Goal: Task Accomplishment & Management: Manage account settings

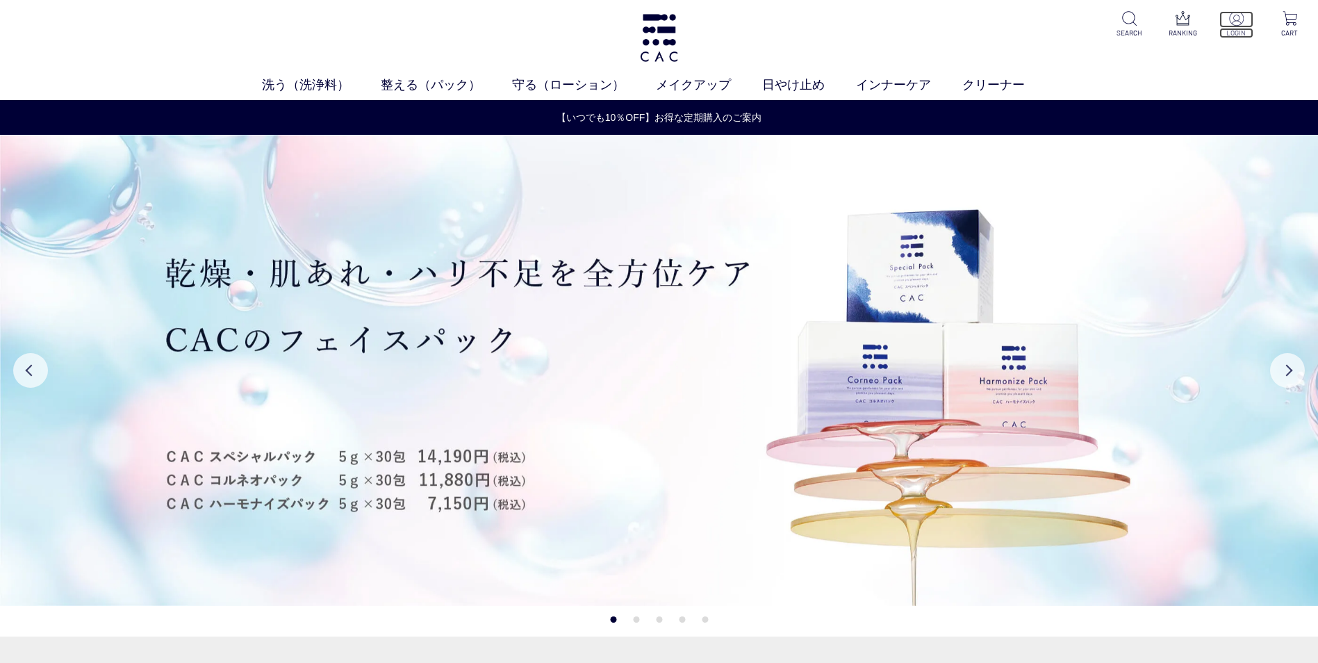
click at [1238, 19] on img at bounding box center [1236, 18] width 15 height 15
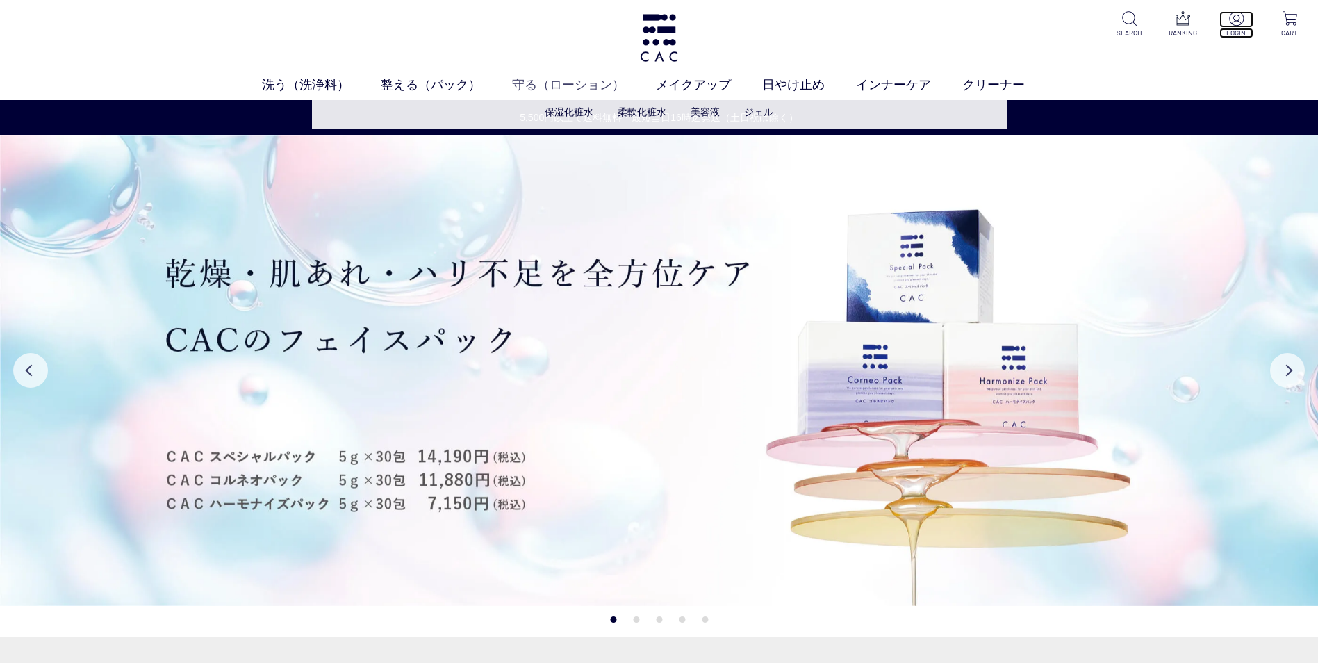
click at [1227, 22] on p at bounding box center [1237, 19] width 34 height 17
click at [1236, 22] on img at bounding box center [1236, 18] width 15 height 15
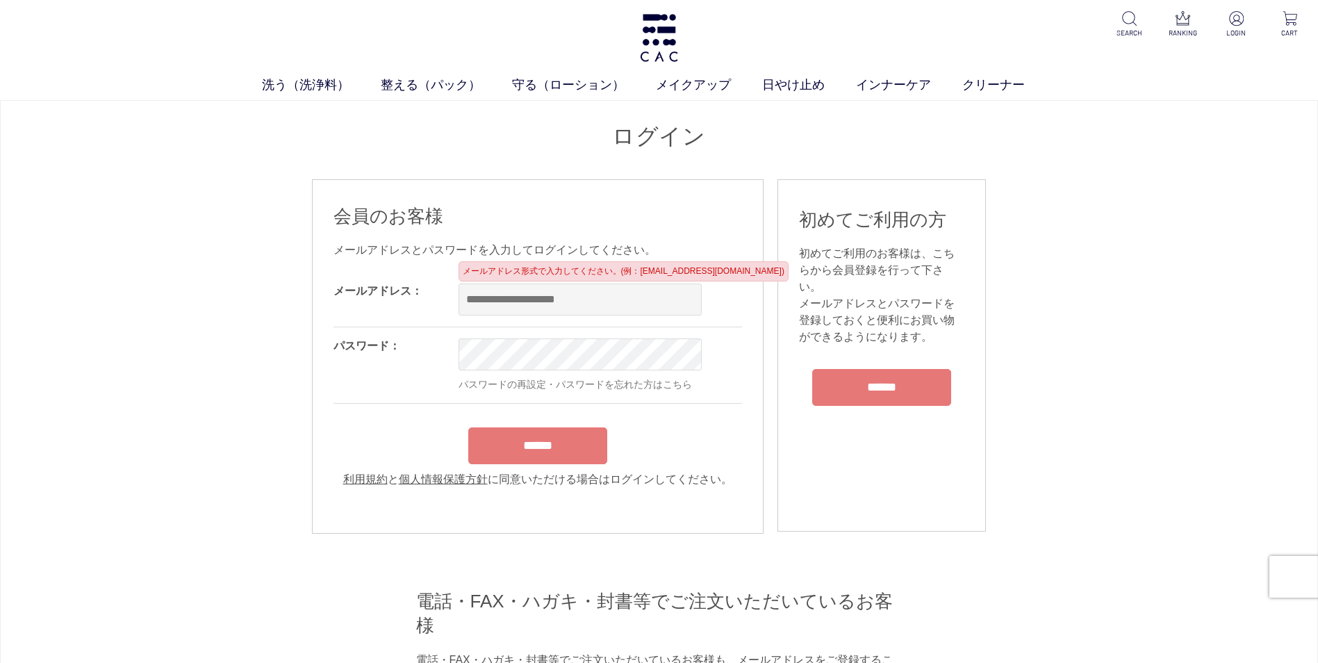
click at [525, 301] on input "email" at bounding box center [580, 300] width 243 height 32
type input "**********"
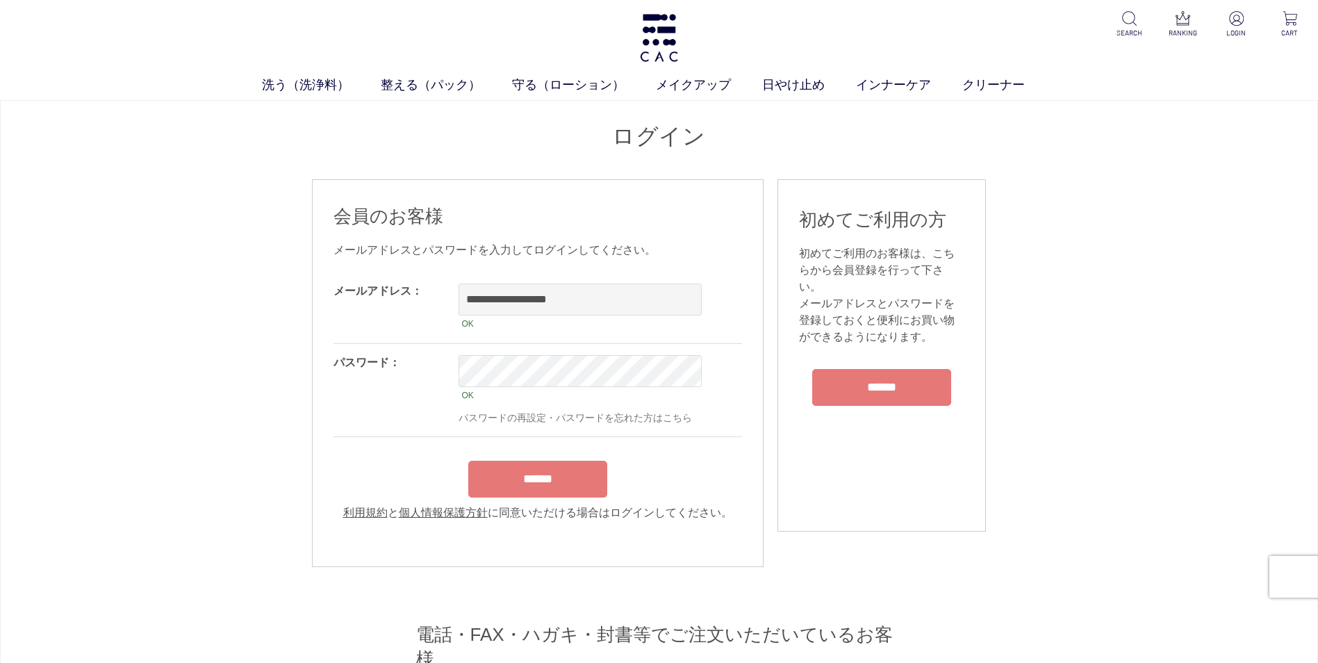
click at [541, 464] on div "******" at bounding box center [538, 476] width 409 height 44
click at [530, 486] on input "******" at bounding box center [537, 479] width 139 height 37
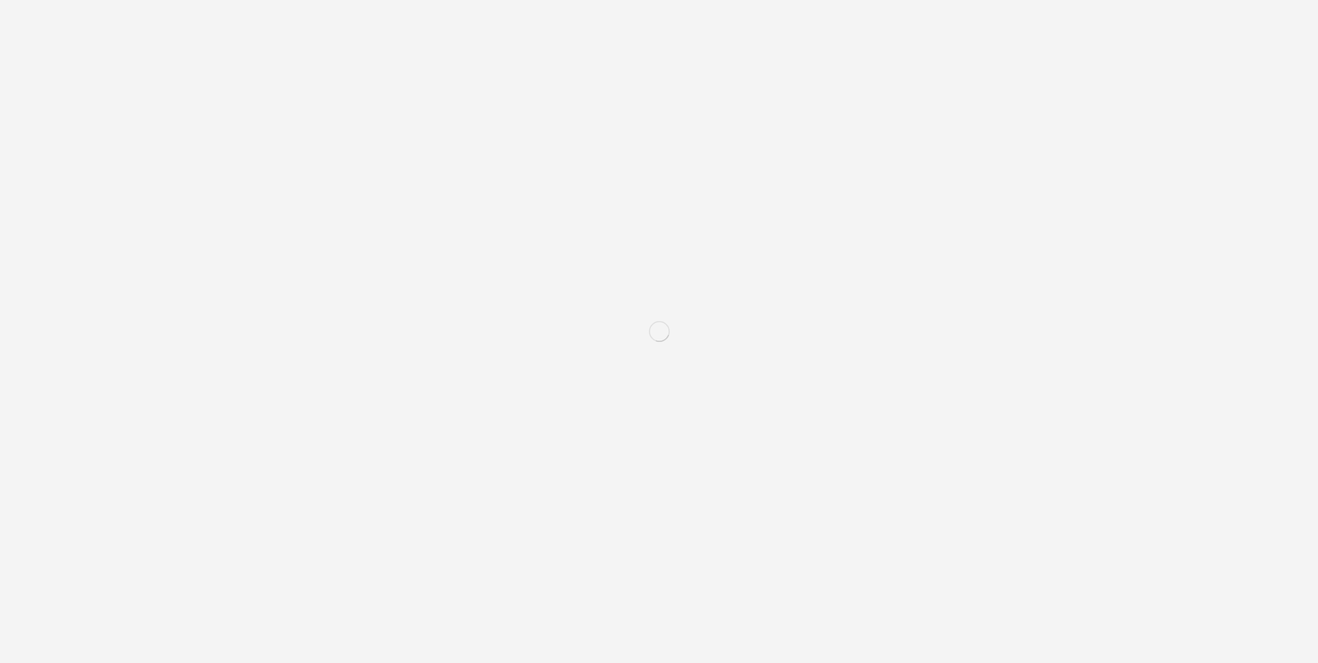
click at [582, 392] on input "email" at bounding box center [580, 386] width 243 height 32
click at [591, 388] on input "email" at bounding box center [580, 386] width 243 height 32
click at [595, 388] on input "email" at bounding box center [580, 386] width 243 height 32
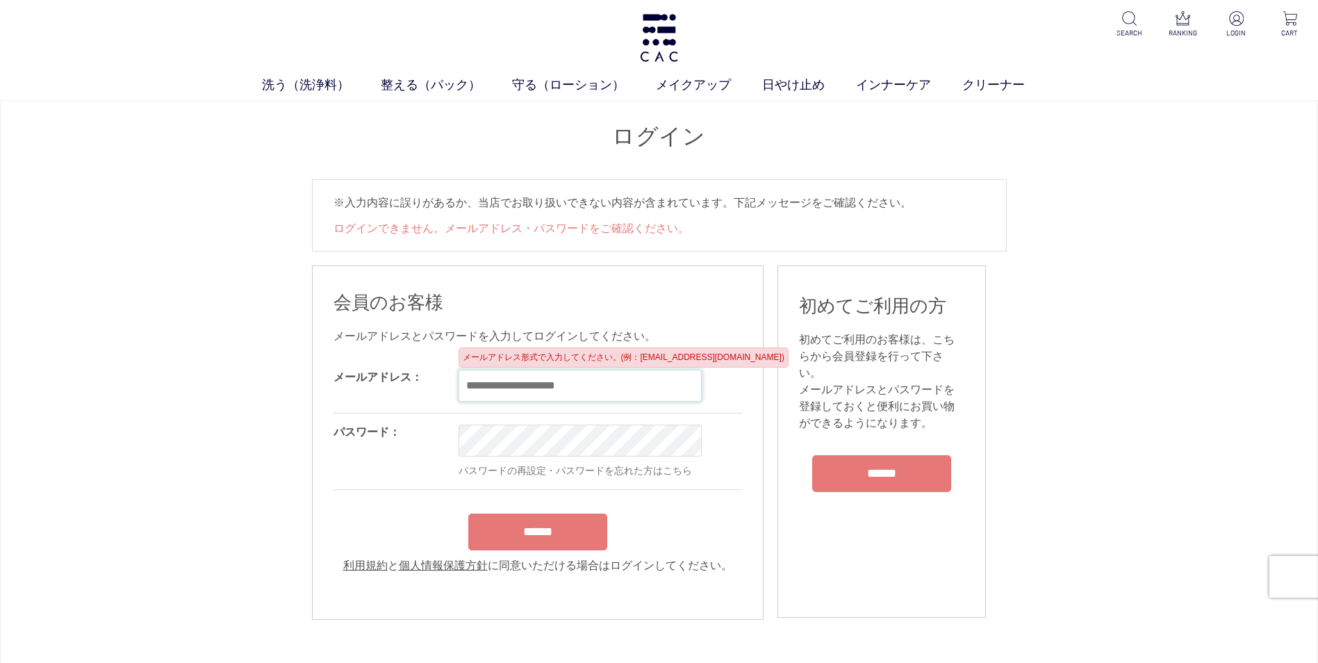
click at [502, 387] on input "email" at bounding box center [580, 386] width 243 height 32
type input "**********"
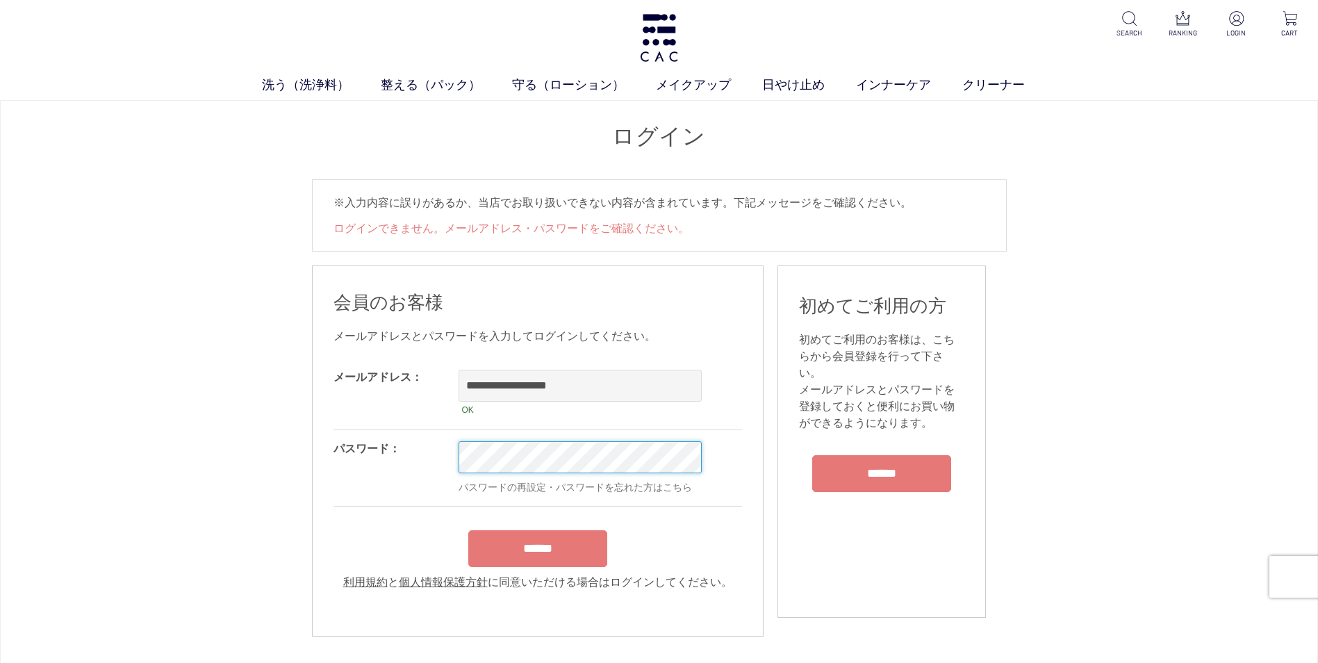
click at [468, 530] on input "******" at bounding box center [537, 548] width 139 height 37
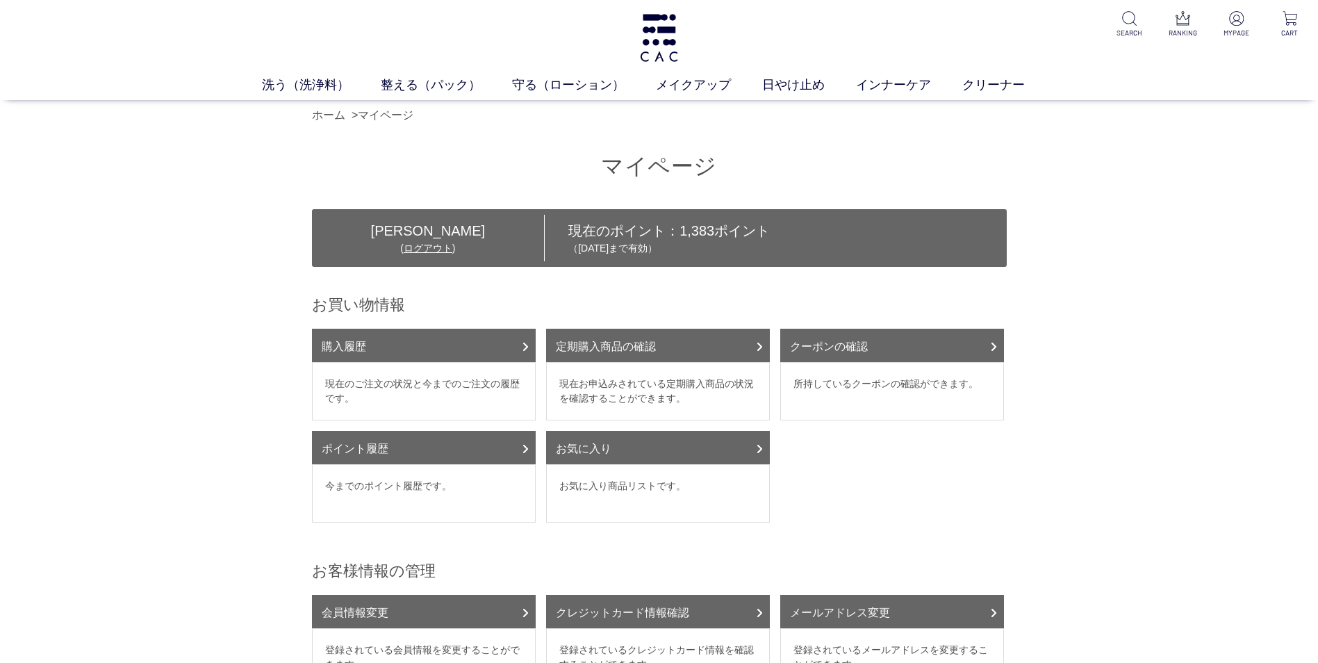
click at [1129, 281] on div "マイページ 村上 敦子 様 ( ログアウト ) 現在のポイント： 1,383 ポイント （2026年09月13日まで有効） お買い物情報 購入履歴 現在のご注…" at bounding box center [659, 562] width 1318 height 863
drag, startPoint x: 1244, startPoint y: 349, endPoint x: 1240, endPoint y: 298, distance: 50.9
click at [1244, 347] on div "マイページ 村上 敦子 様 ( ログアウト ) 現在のポイント： 1,383 ポイント （2026年09月13日まで有効） お買い物情報 購入履歴 現在のご注…" at bounding box center [659, 562] width 1318 height 863
drag, startPoint x: 1165, startPoint y: 290, endPoint x: 1162, endPoint y: 219, distance: 71.6
click at [1172, 284] on div "マイページ 村上 敦子 様 ( ログアウト ) 現在のポイント： 1,383 ポイント （2026年09月13日まで有効） お買い物情報 購入履歴 現在のご注…" at bounding box center [659, 562] width 1318 height 863
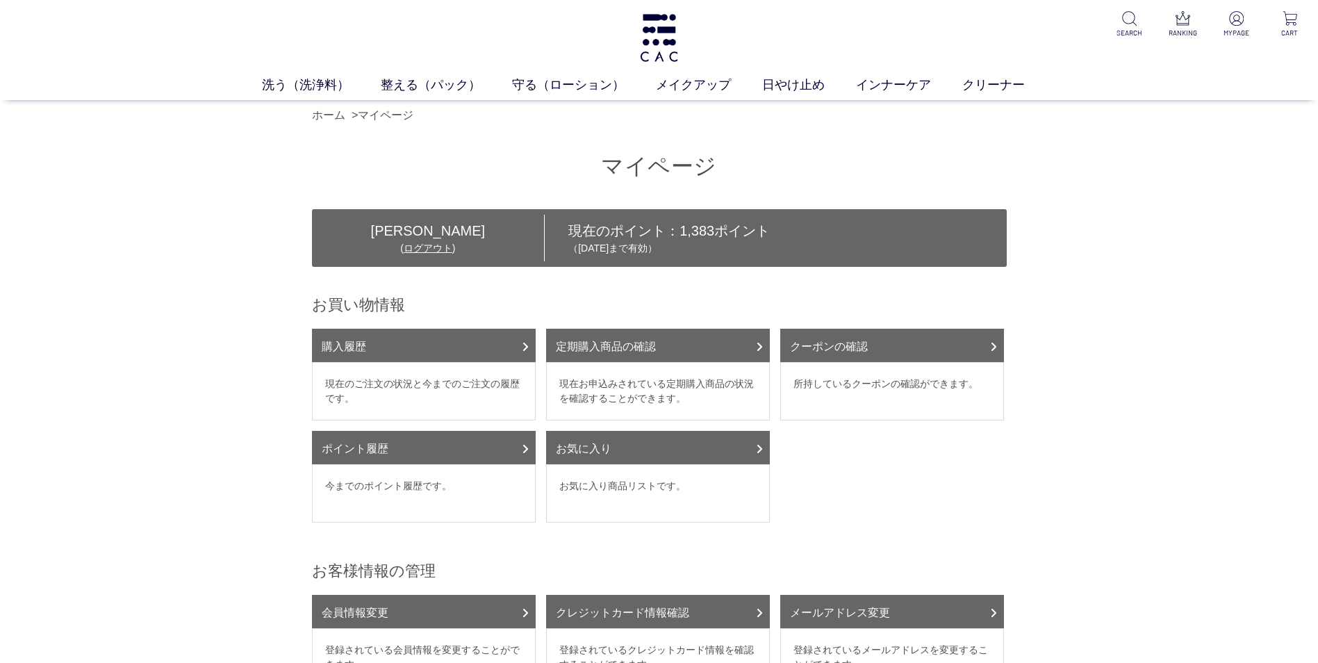
click at [1117, 263] on div "マイページ 村上 敦子 様 ( ログアウト ) 現在のポイント： 1,383 ポイント （2026年09月13日まで有効） お買い物情報 購入履歴 現在のご注…" at bounding box center [659, 562] width 1318 height 863
click at [1115, 233] on div "マイページ 村上 敦子 様 ( ログアウト ) 現在のポイント： 1,383 ポイント （2026年09月13日まで有効） お買い物情報 購入履歴 現在のご注…" at bounding box center [659, 562] width 1318 height 863
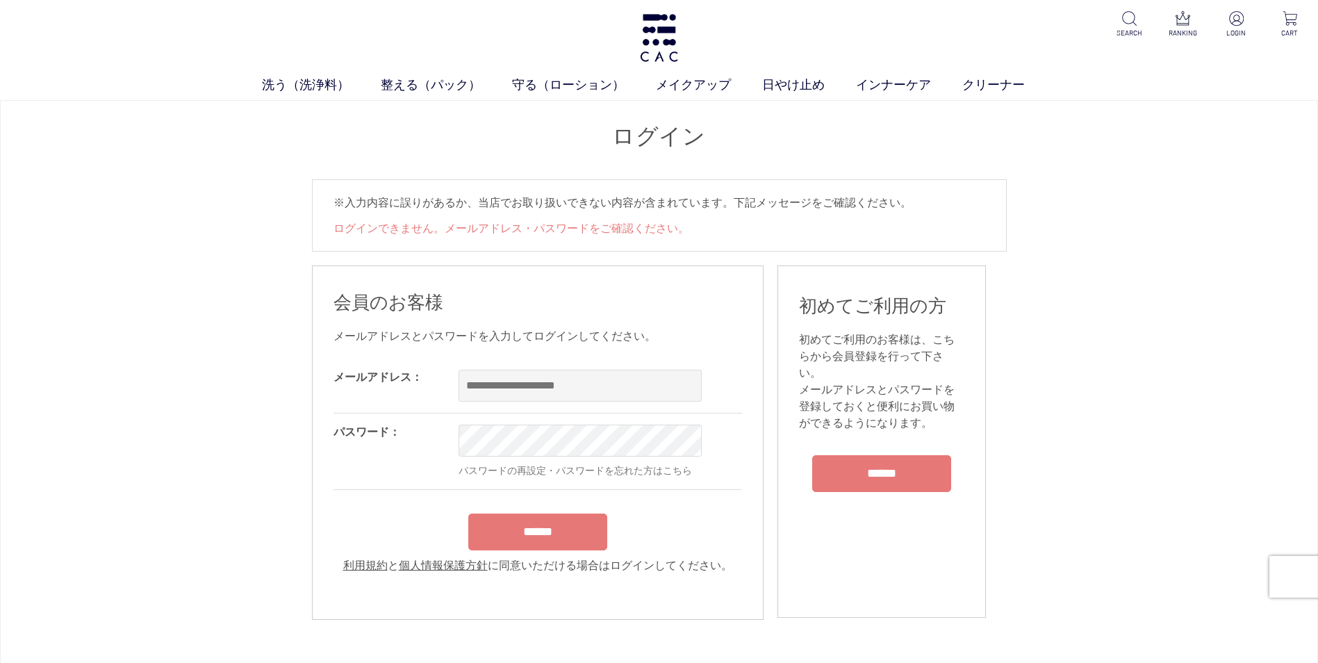
drag, startPoint x: 1183, startPoint y: 310, endPoint x: 1101, endPoint y: 211, distance: 128.8
click at [1184, 311] on div "ログイン ※入力内容に誤りがあるか、当店でお取り扱いできない内容が含まれています。下記メッセージをご確認ください。 ログインできません。メールアドレス・パスワ…" at bounding box center [659, 566] width 1318 height 933
click at [653, 43] on img at bounding box center [659, 38] width 42 height 48
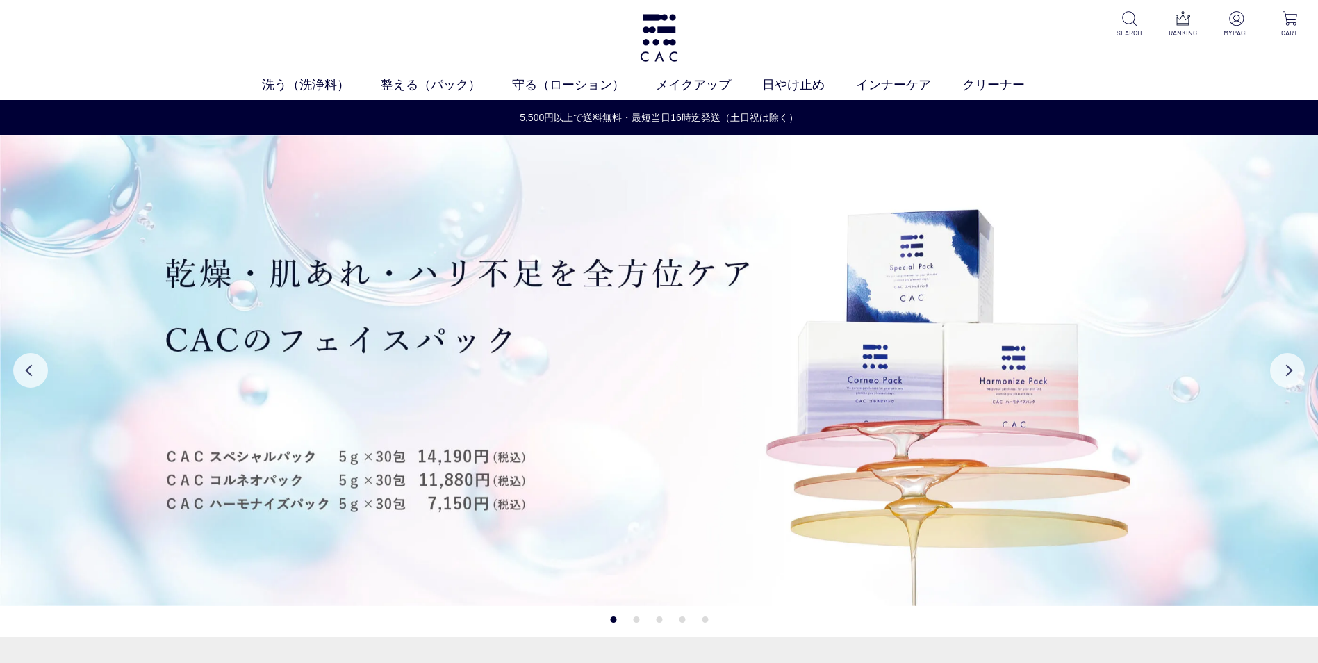
click at [1015, 22] on div "洗う（洗浄料） 液体洗浄料 パウダー洗浄料 泡洗顔料 グッズ 整える（パック） フェイスパック ヘアパック 守る（ローション） 保湿化粧水 柔軟化粧水 美容液…" at bounding box center [659, 50] width 1318 height 100
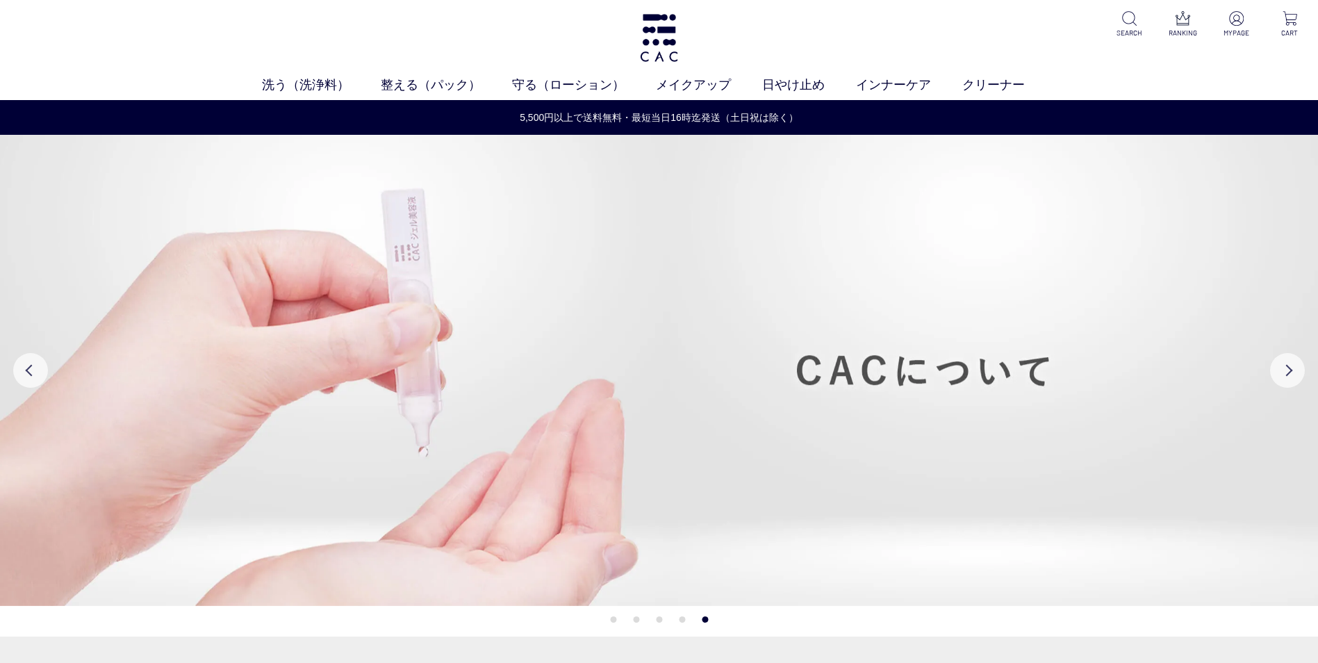
click at [1231, 97] on ul "洗う（洗浄料） 液体洗浄料 パウダー洗浄料 泡洗顔料 グッズ 整える（パック） フェイスパック ヘアパック 守る（ローション） 保湿化粧水 柔軟化粧水 美容液…" at bounding box center [659, 88] width 1318 height 24
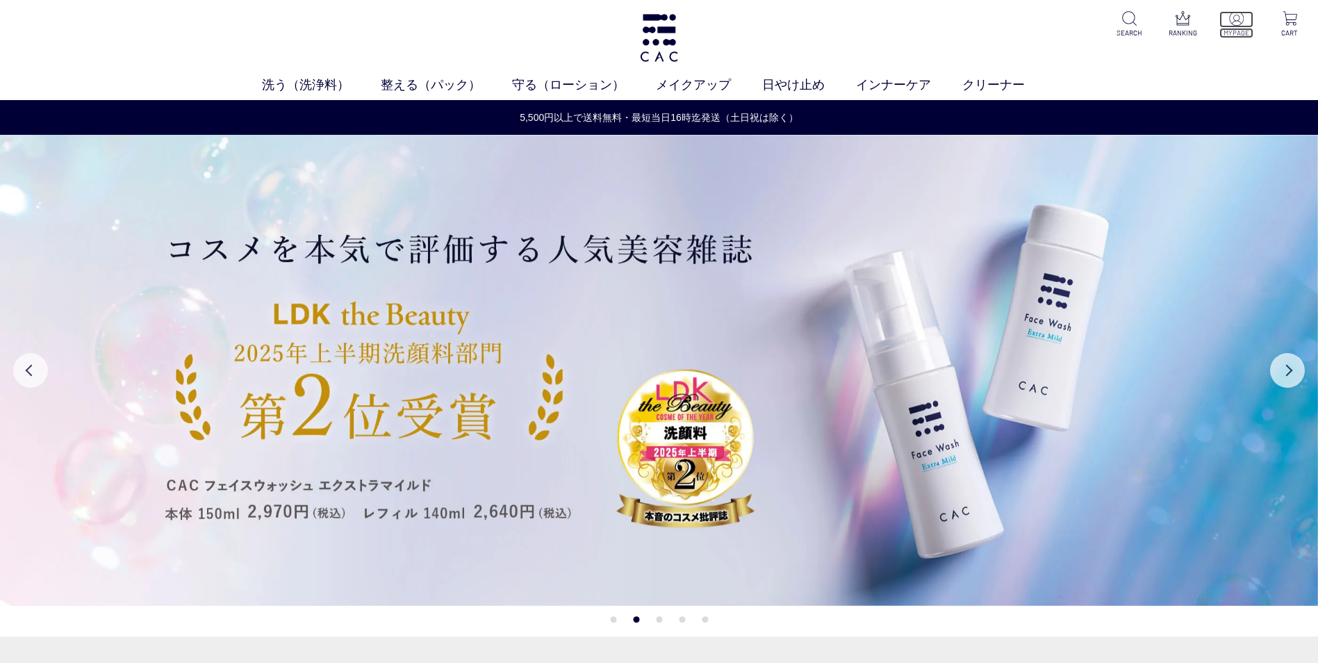
click at [1229, 20] on img at bounding box center [1236, 18] width 15 height 15
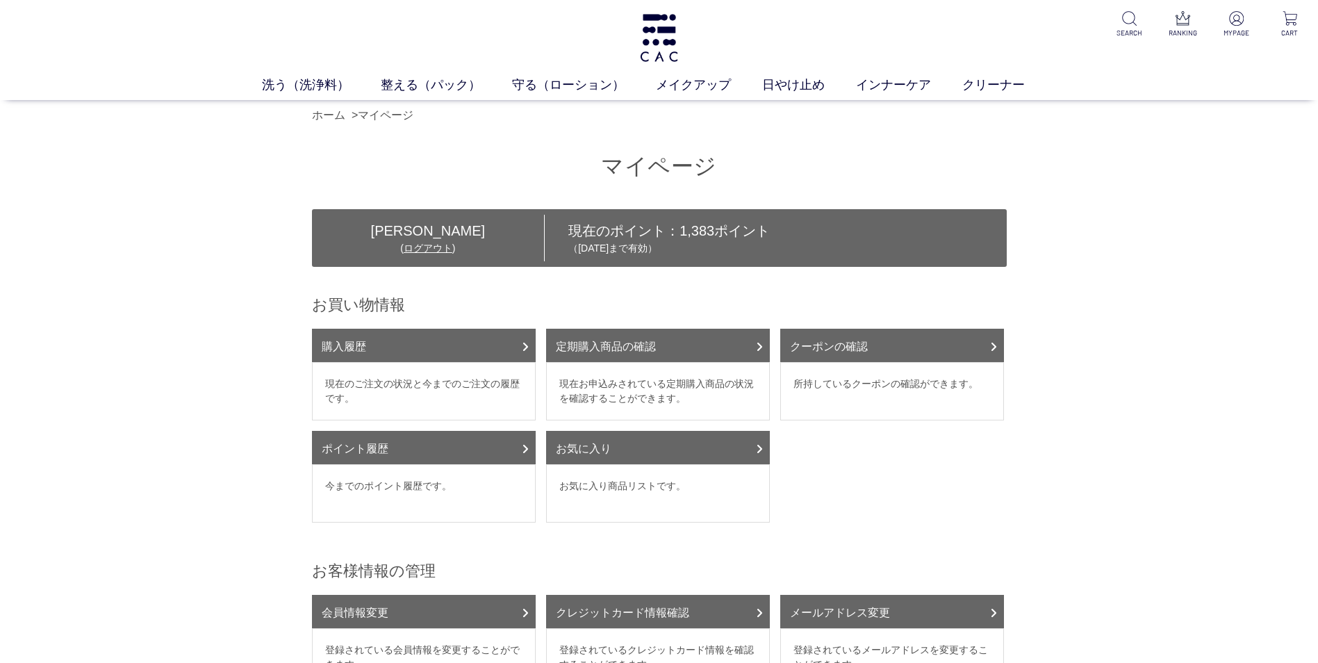
click at [883, 509] on ul "購入履歴 現在のご注文の状況と今までのご注文の履歴です。 定期購入商品の確認 現在お申込みされている定期購入商品の状況を確認することができます。 クーポンの確…" at bounding box center [659, 431] width 695 height 204
drag, startPoint x: 1192, startPoint y: 170, endPoint x: 1182, endPoint y: 170, distance: 9.8
click at [1194, 173] on div "マイページ 村上 敦子 様 ( ログアウト ) 現在のポイント： 1,383 ポイント （2026年09月13日まで有効） お買い物情報 購入履歴 現在のご注…" at bounding box center [659, 562] width 1318 height 863
click at [1204, 393] on div "マイページ 村上 敦子 様 ( ログアウト ) 現在のポイント： 1,383 ポイント （2026年09月13日まで有効） お買い物情報 購入履歴 現在のご注…" at bounding box center [659, 562] width 1318 height 863
click at [1181, 212] on div "マイページ 村上 敦子 様 ( ログアウト ) 現在のポイント： 1,383 ポイント （2026年09月13日まで有効） お買い物情報 購入履歴 現在のご注…" at bounding box center [659, 562] width 1318 height 863
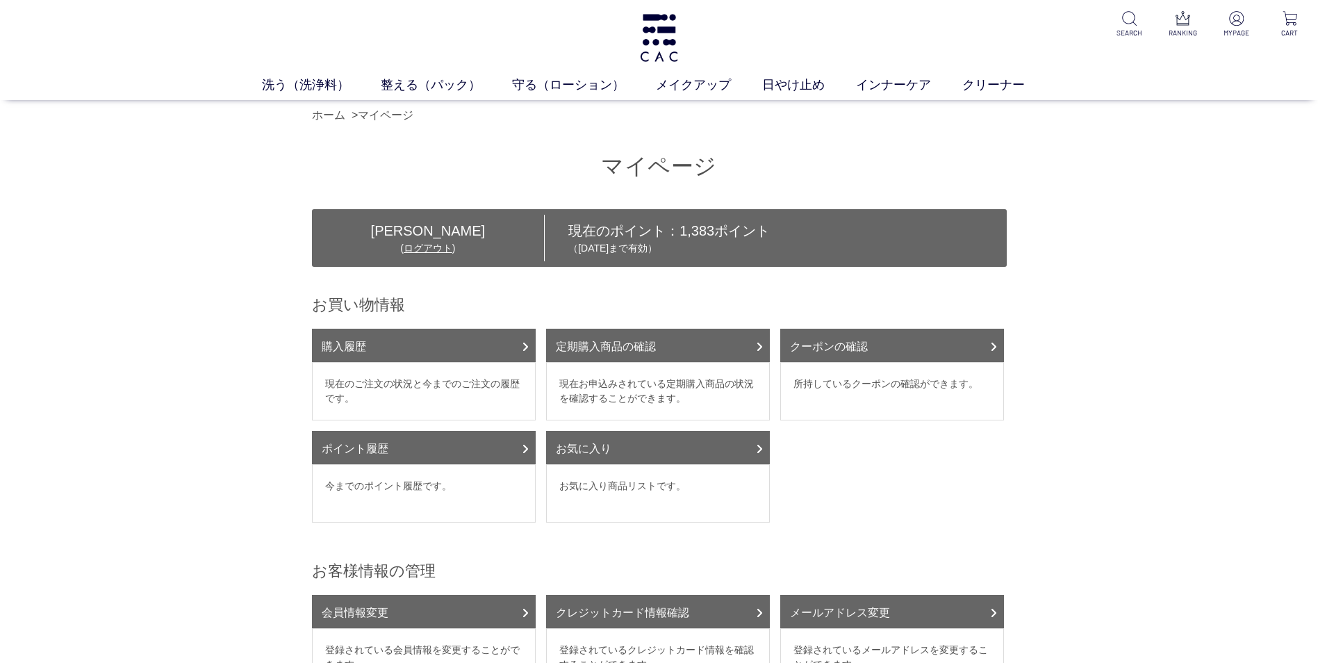
click at [1111, 183] on div "マイページ 村上 敦子 様 ( ログアウト ) 現在のポイント： 1,383 ポイント （2026年09月13日まで有効） お買い物情報 購入履歴 現在のご注…" at bounding box center [659, 562] width 1318 height 863
